Goal: Task Accomplishment & Management: Manage account settings

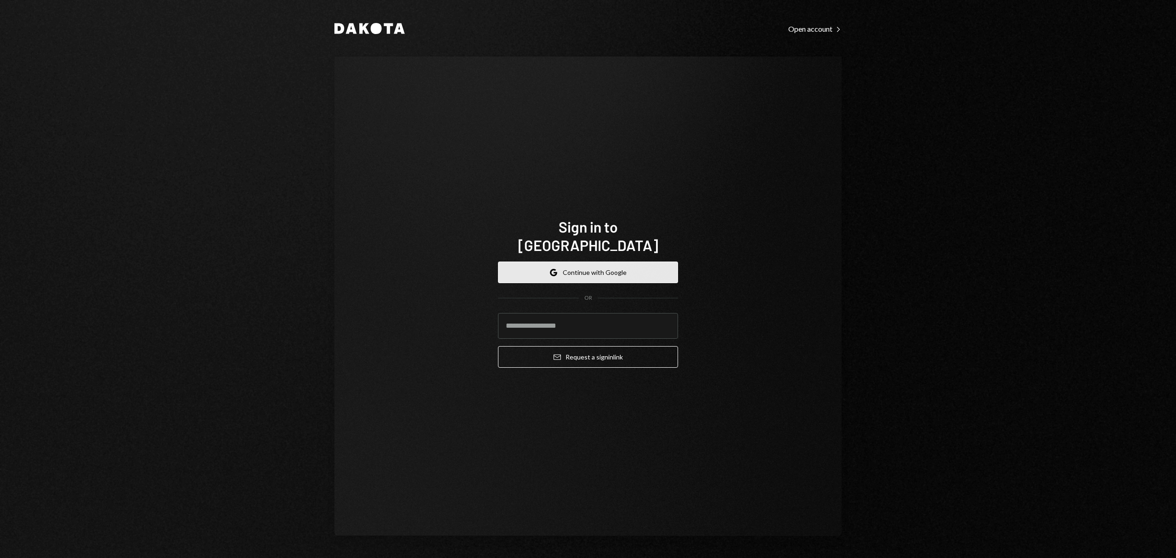
click at [627, 270] on button "Google Continue with Google" at bounding box center [588, 272] width 180 height 22
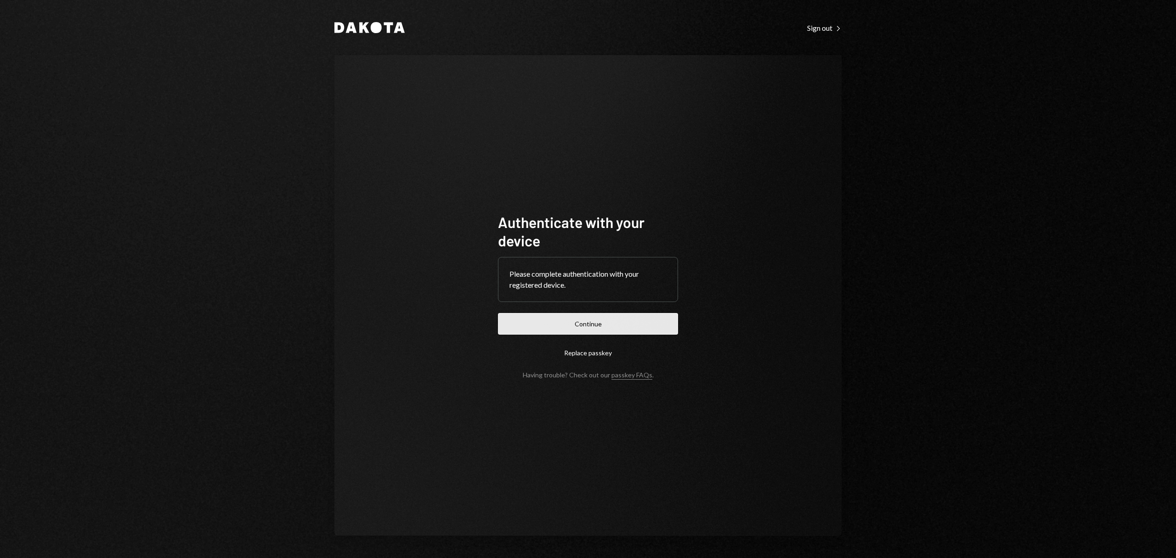
click at [640, 313] on button "Continue" at bounding box center [588, 324] width 180 height 22
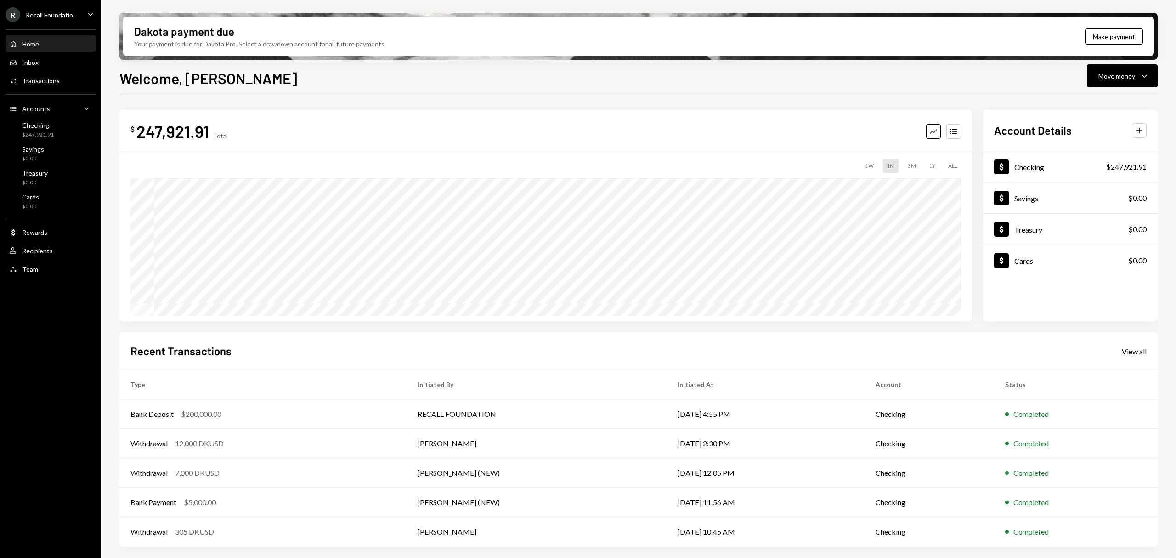
click at [69, 14] on div "Recall Foundatio..." at bounding box center [51, 15] width 51 height 8
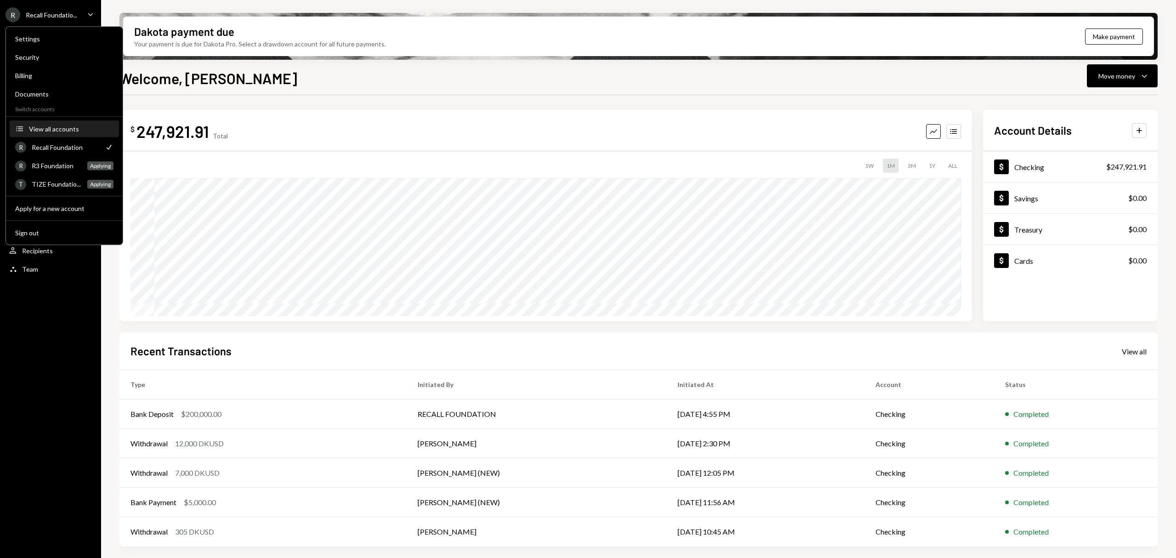
click at [71, 126] on div "View all accounts" at bounding box center [71, 129] width 85 height 8
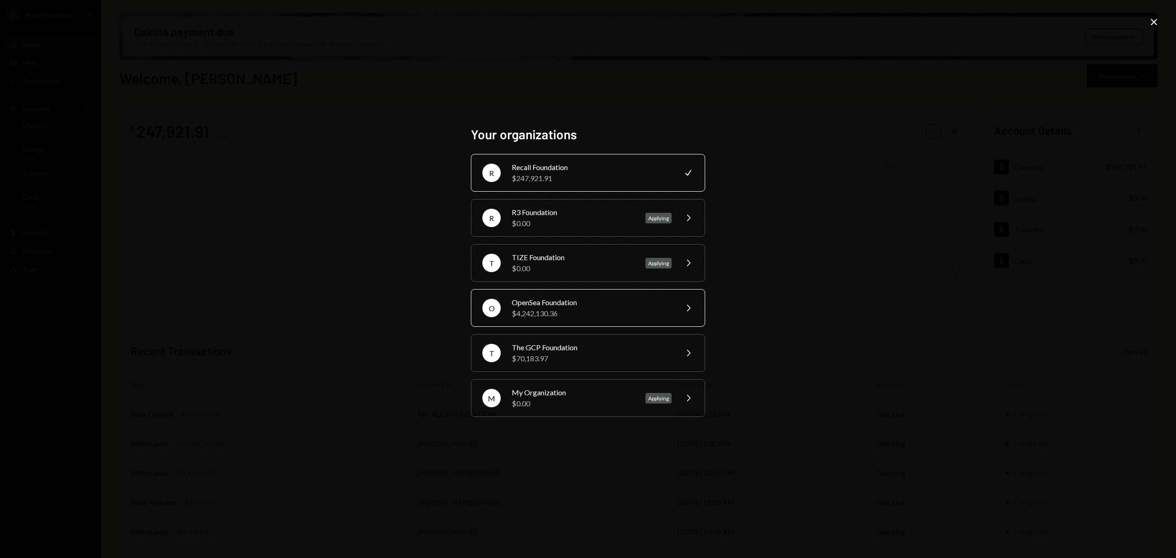
click at [568, 320] on div "O OpenSea Foundation $4,242,130.36 Chevron Right" at bounding box center [588, 308] width 234 height 38
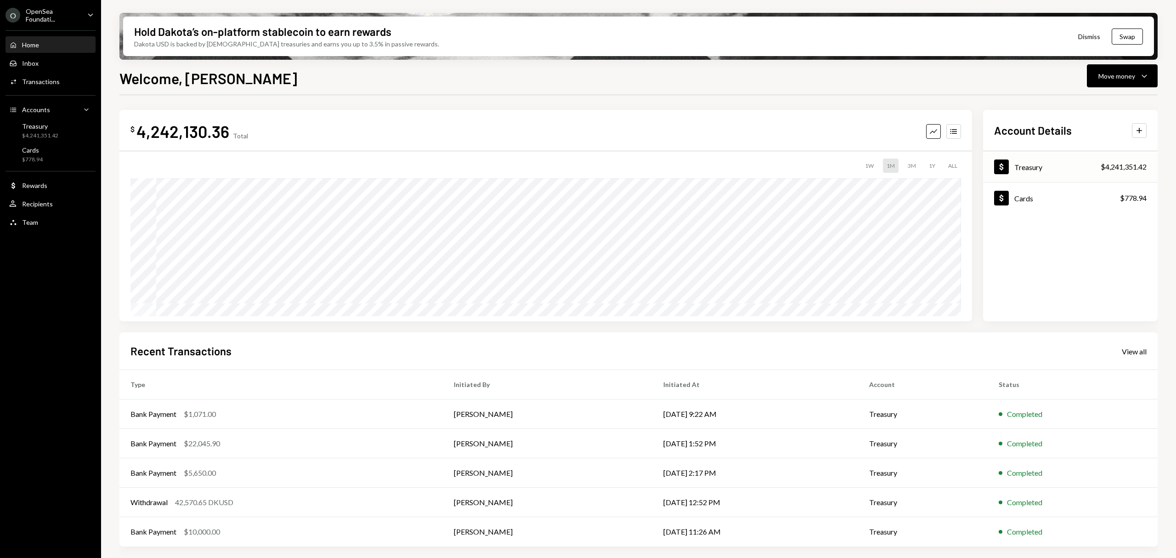
click at [1129, 166] on div "$4,241,351.42" at bounding box center [1124, 166] width 46 height 11
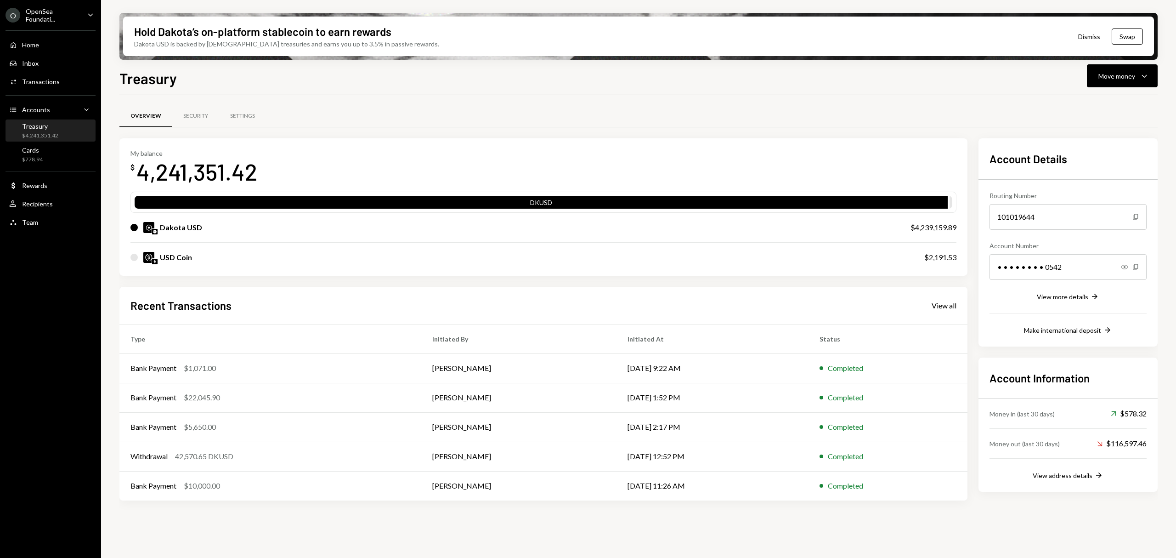
click at [198, 233] on div "Dakota USD $4,239,159.89" at bounding box center [543, 227] width 826 height 29
click at [40, 129] on div "Treasury" at bounding box center [40, 126] width 36 height 8
click at [313, 376] on td "Bank Payment $1,071.00" at bounding box center [270, 367] width 302 height 29
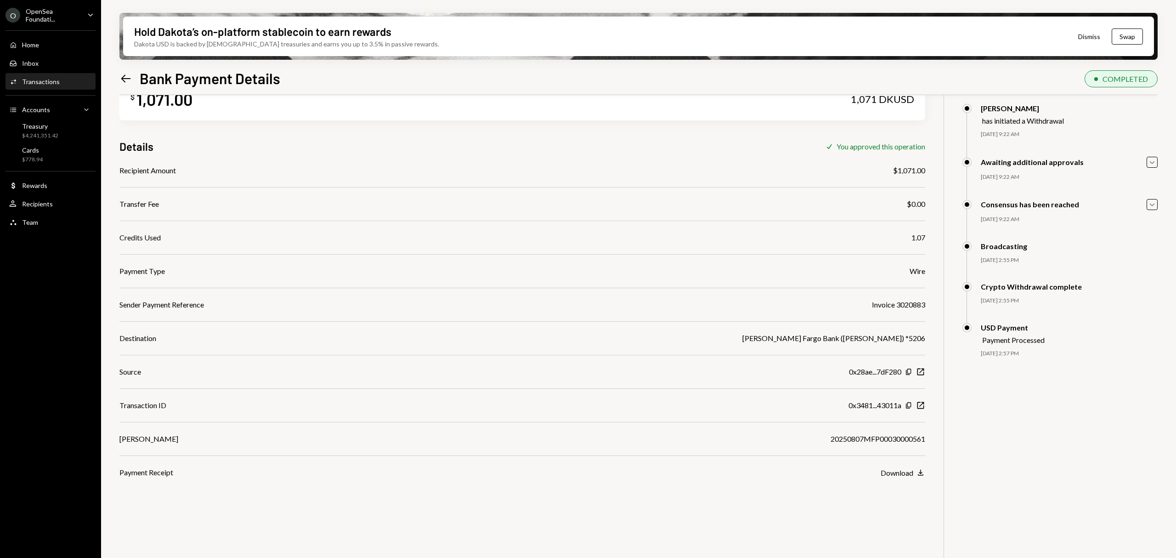
scroll to position [73, 0]
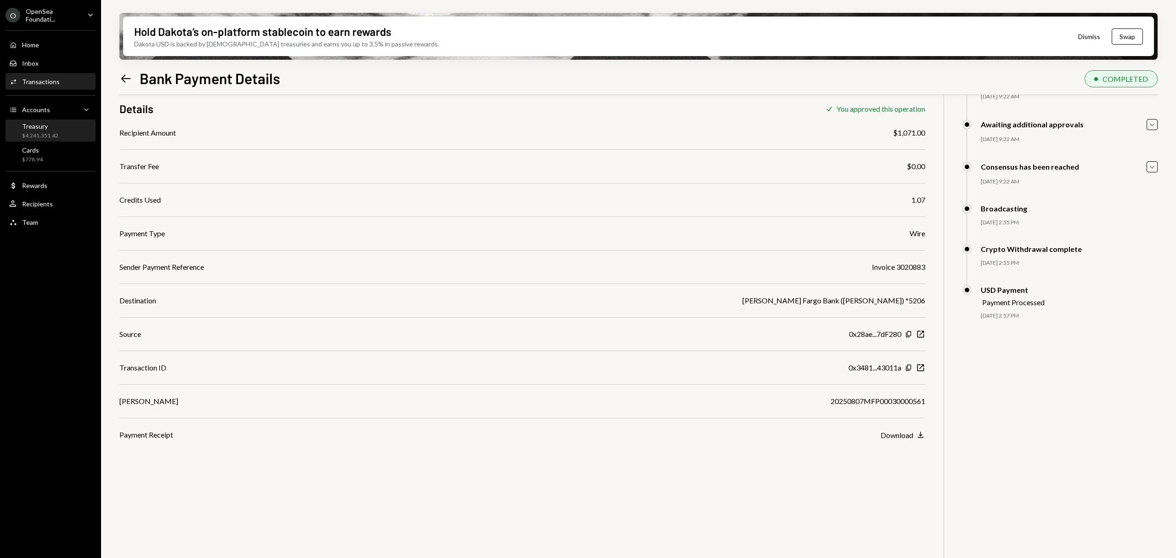
click at [52, 132] on div "$4,241,351.42" at bounding box center [40, 136] width 36 height 8
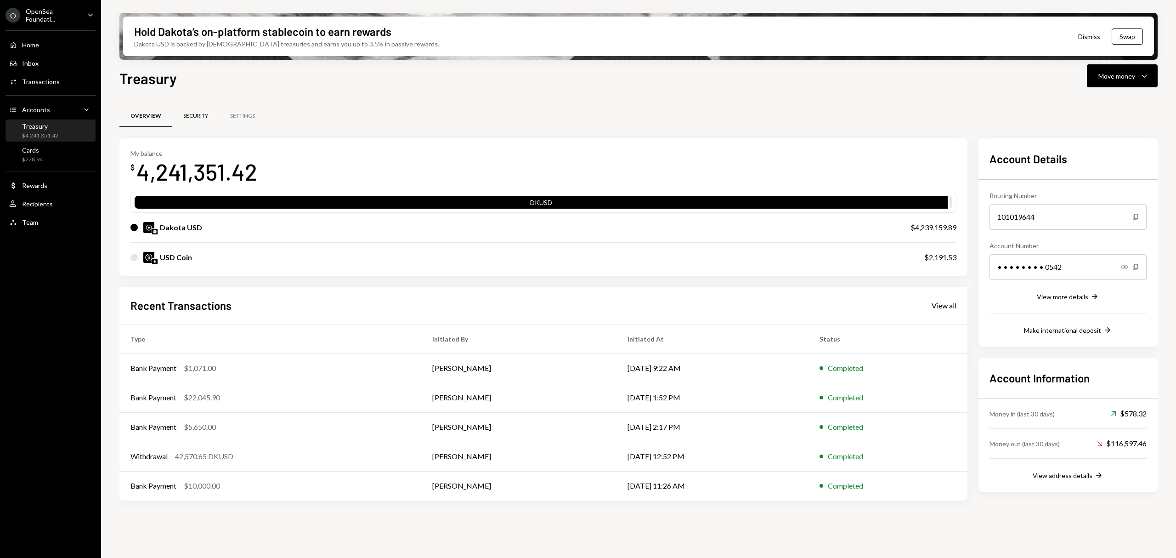
click at [182, 122] on div "Security" at bounding box center [195, 116] width 47 height 22
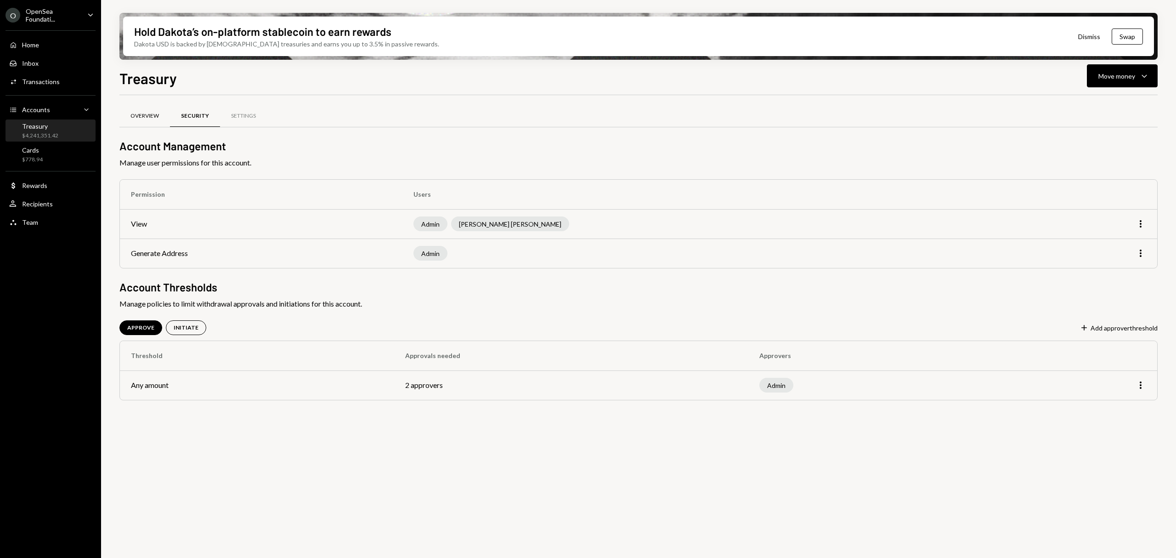
click at [143, 117] on div "Overview" at bounding box center [144, 116] width 28 height 8
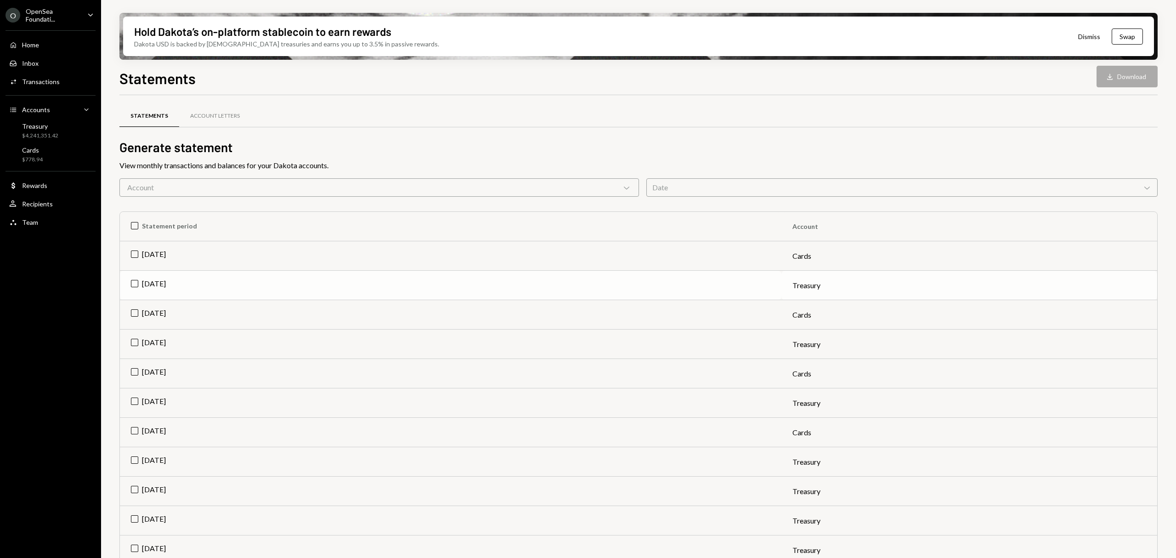
click at [165, 283] on td "[DATE]" at bounding box center [450, 285] width 661 height 29
click at [1116, 79] on div "Download" at bounding box center [1111, 76] width 12 height 9
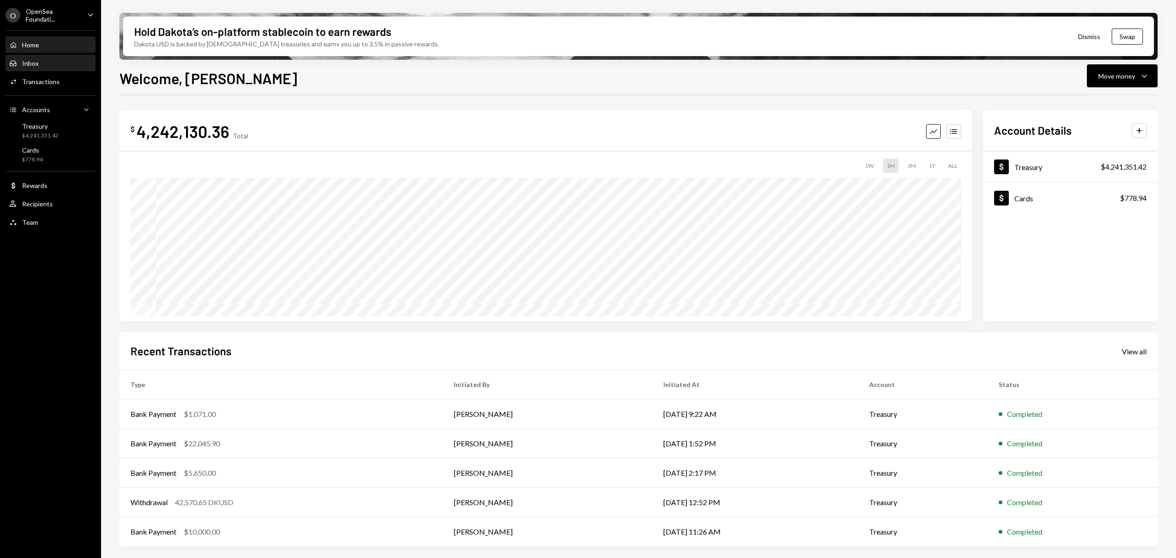
click at [51, 59] on div "Inbox Inbox" at bounding box center [50, 63] width 83 height 8
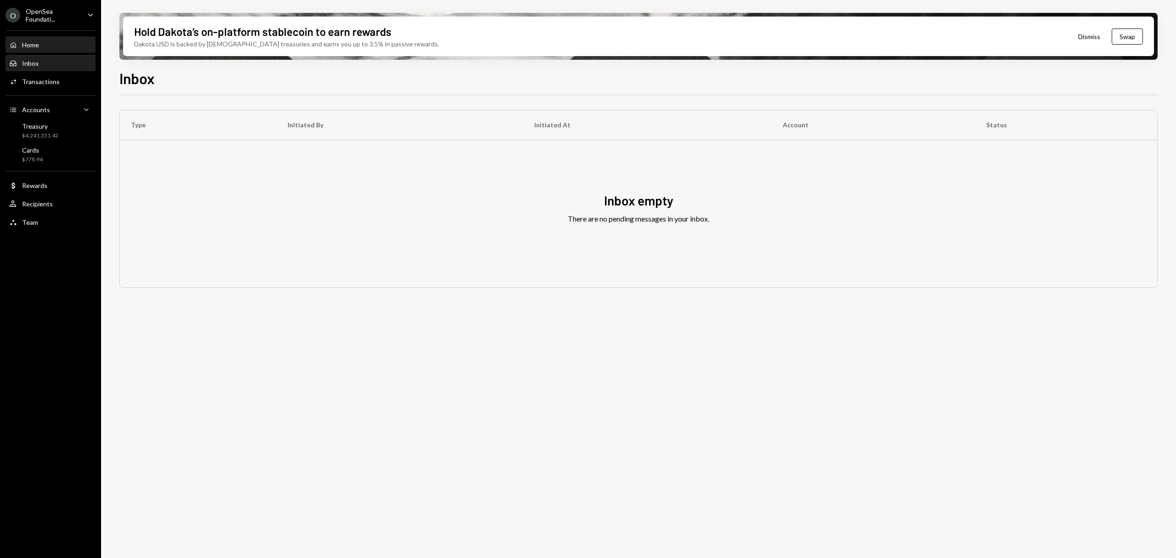
click at [55, 39] on div "Home Home" at bounding box center [50, 45] width 83 height 16
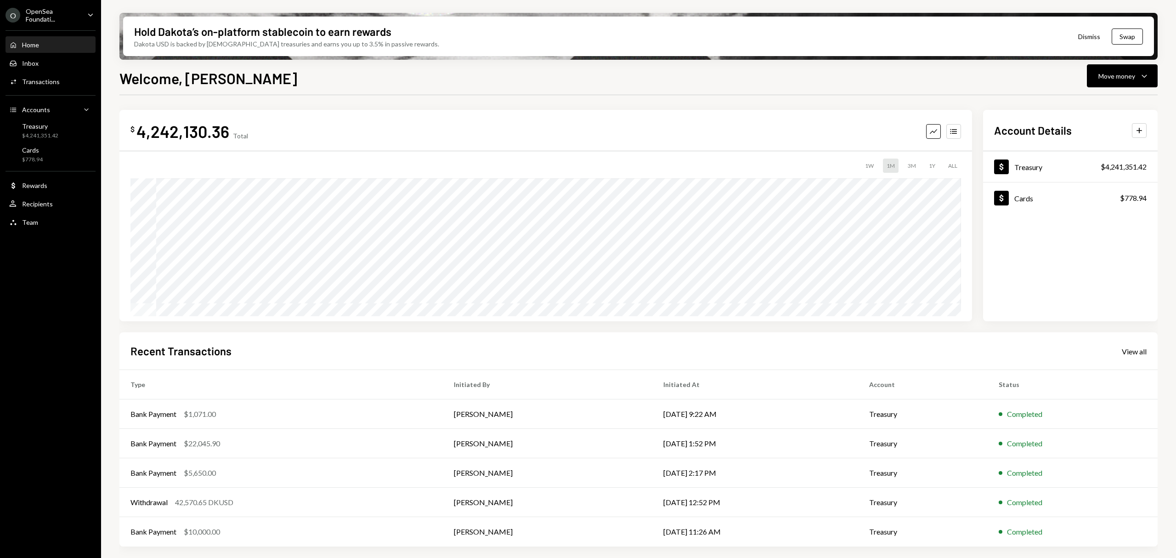
click at [46, 6] on ul "O OpenSea Foundati... Caret Down Home Home Inbox Inbox Activities Transactions …" at bounding box center [50, 116] width 101 height 232
click at [50, 17] on div "OpenSea Foundati..." at bounding box center [53, 15] width 54 height 16
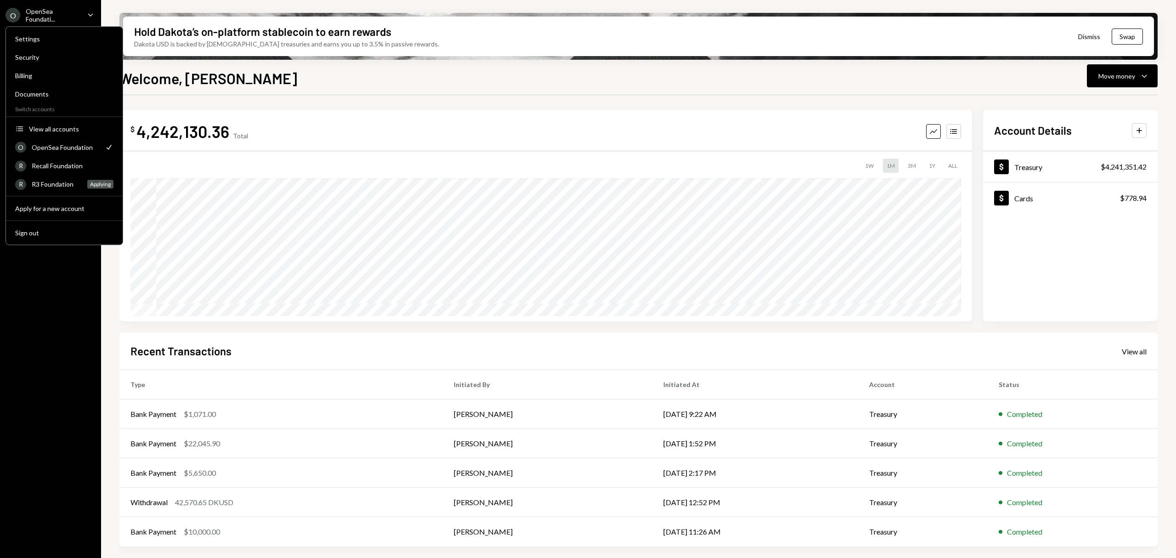
click at [59, 372] on div "O OpenSea Foundati... Caret Down Home Home Inbox Inbox Activities Transactions …" at bounding box center [50, 279] width 101 height 558
